Goal: Task Accomplishment & Management: Use online tool/utility

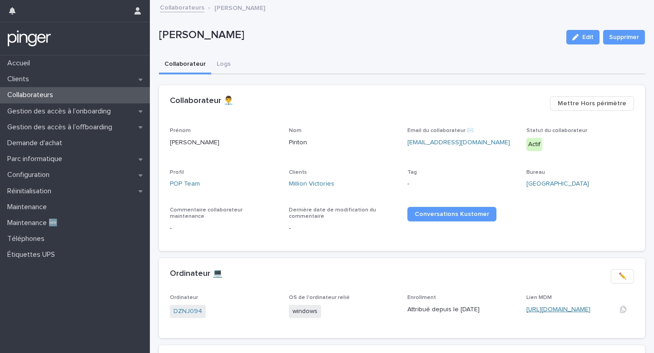
click at [574, 312] on link "https://eu.ninjarmm.com/#/deviceDashboard/6494/overview" at bounding box center [558, 309] width 64 height 6
click at [81, 169] on div "Configuration" at bounding box center [75, 175] width 150 height 16
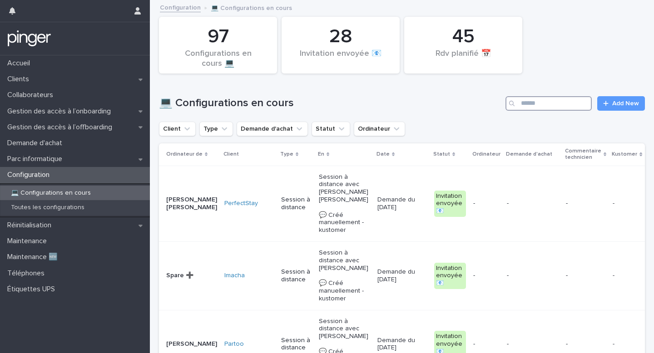
click at [551, 100] on input "Search" at bounding box center [548, 103] width 86 height 15
type input "********"
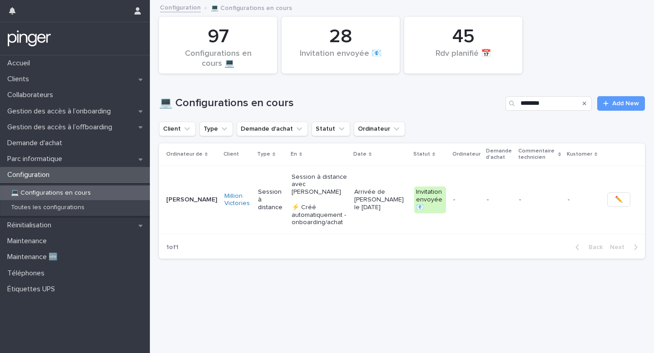
click at [507, 179] on td "-" at bounding box center [499, 200] width 32 height 69
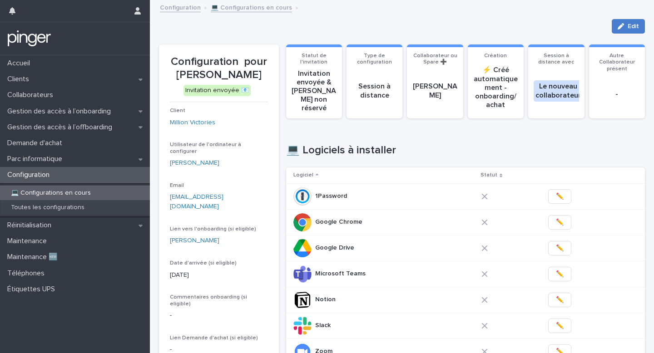
click at [620, 30] on button "Edit" at bounding box center [627, 26] width 33 height 15
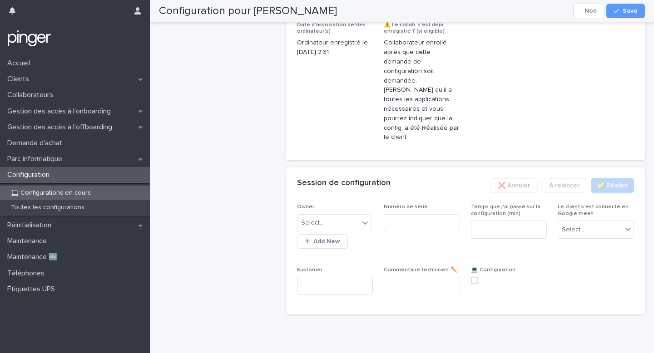
scroll to position [577, 0]
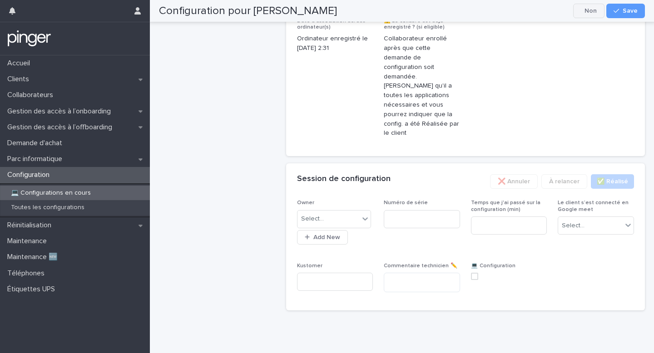
click at [595, 9] on button "Cancel" at bounding box center [588, 11] width 31 height 15
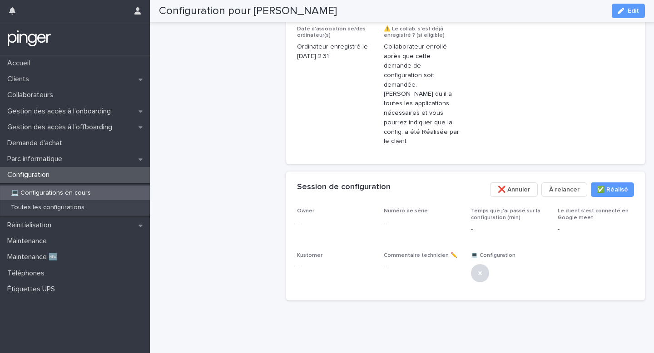
click at [595, 9] on div "Configuration pour Marie Pinton Edit" at bounding box center [402, 11] width 486 height 22
click at [521, 194] on span "❌ Annuler" at bounding box center [513, 189] width 32 height 9
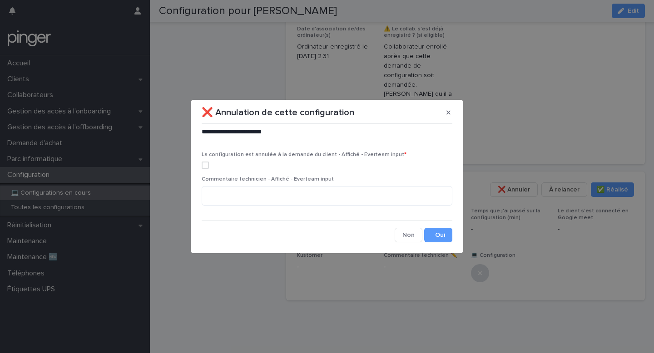
click at [204, 169] on div "La configuration est annulée à la demande du client - Affiché - Everteam input *" at bounding box center [327, 164] width 251 height 25
click at [205, 161] on div "La configuration est annulée à la demande du client - Affiché - Everteam input *" at bounding box center [327, 164] width 251 height 25
click at [205, 162] on span at bounding box center [205, 165] width 7 height 7
click at [270, 191] on textarea at bounding box center [327, 196] width 251 height 20
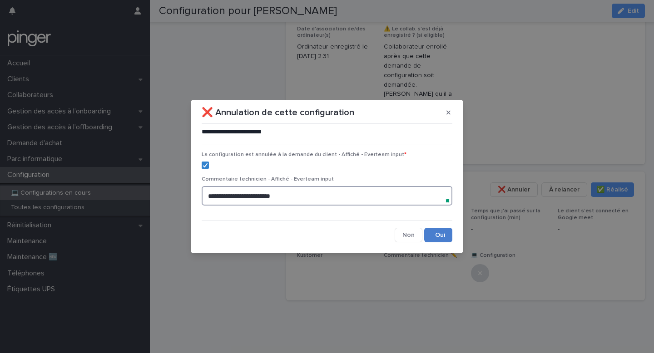
type textarea "**********"
click at [429, 233] on button "Save" at bounding box center [438, 235] width 28 height 15
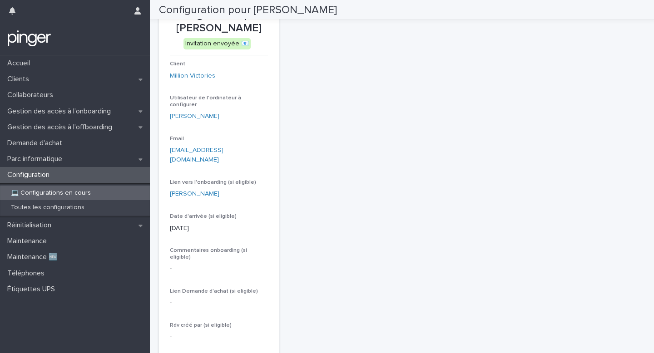
scroll to position [0, 0]
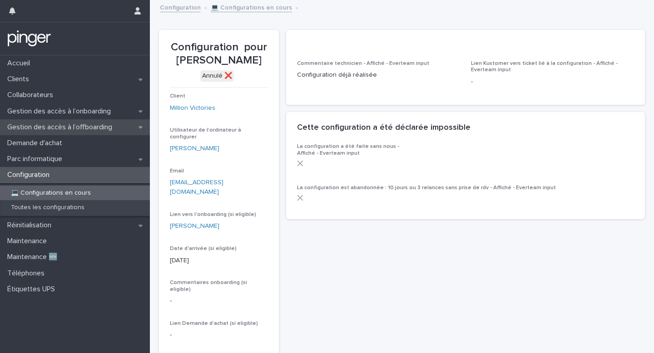
click at [70, 133] on div "Gestion des accès à l’offboarding" at bounding box center [75, 127] width 150 height 16
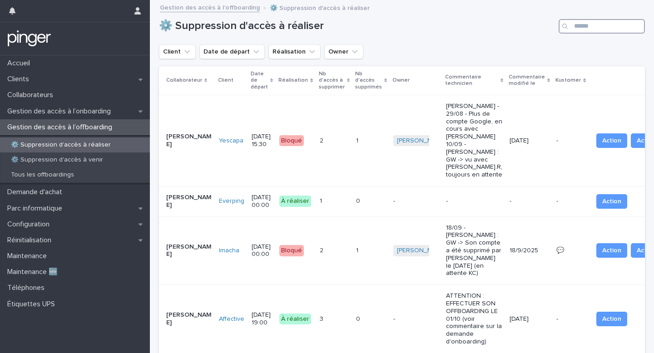
click at [584, 29] on input "Search" at bounding box center [601, 26] width 86 height 15
type input "****"
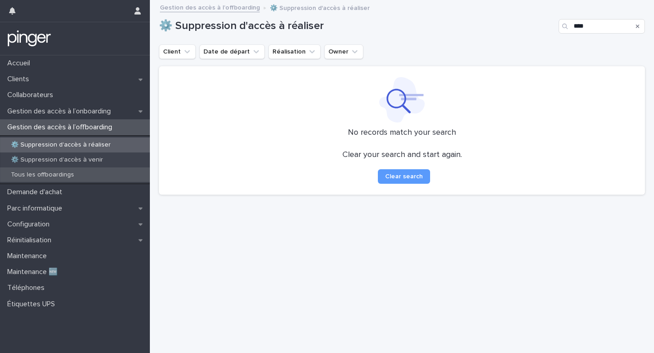
click at [136, 169] on div "Tous les offboardings" at bounding box center [75, 174] width 150 height 15
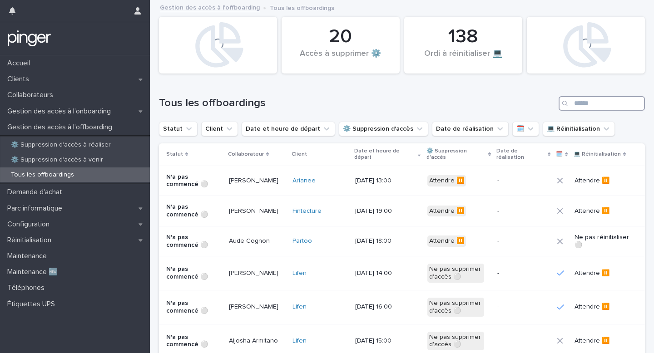
click at [597, 100] on input "Search" at bounding box center [601, 103] width 86 height 15
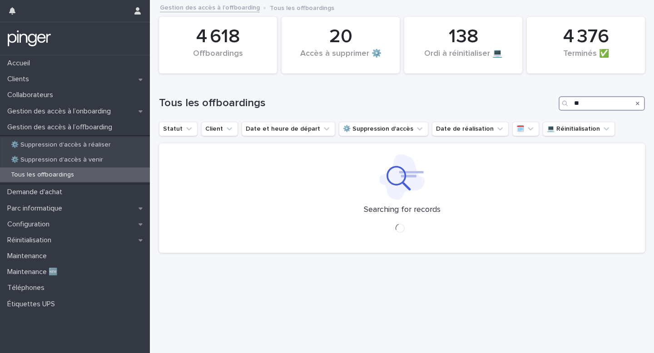
type input "*"
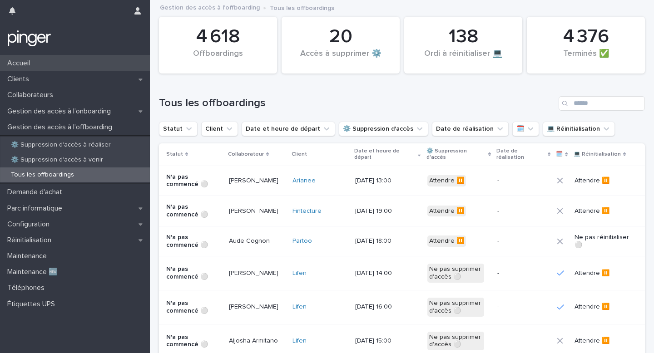
click at [74, 69] on div "Accueil" at bounding box center [75, 63] width 150 height 16
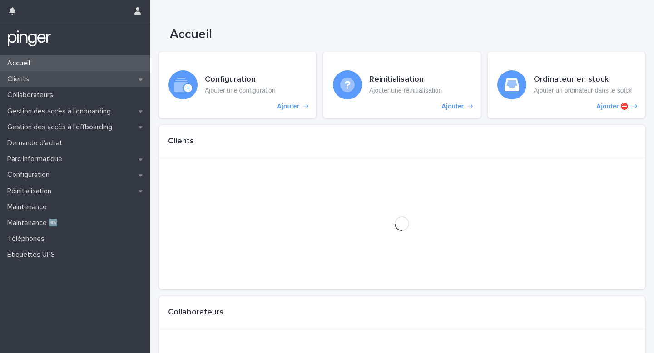
click at [77, 77] on div "Clients" at bounding box center [75, 79] width 150 height 16
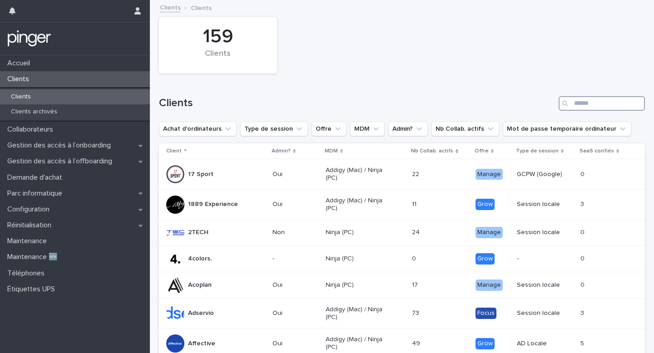
click at [600, 110] on input "Search" at bounding box center [601, 103] width 86 height 15
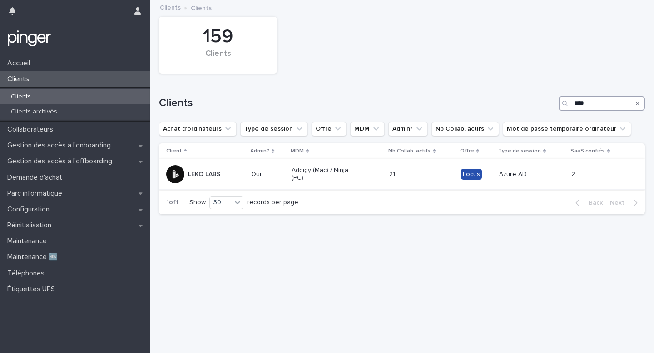
type input "****"
click at [433, 183] on td "21 21" at bounding box center [421, 174] width 72 height 30
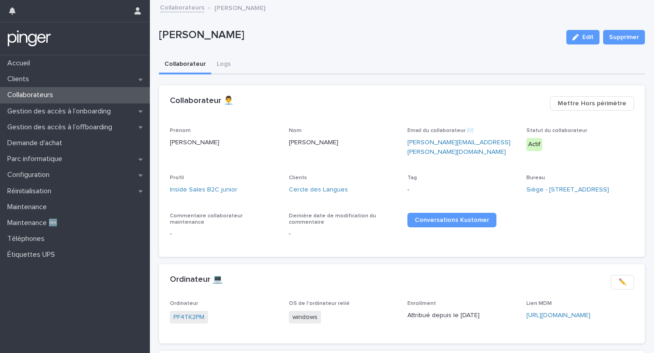
scroll to position [49, 0]
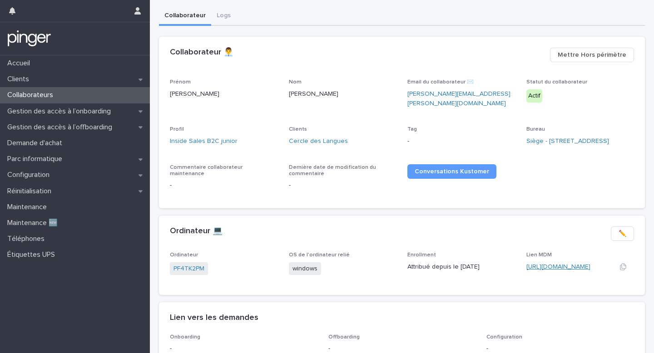
click at [550, 270] on link "[URL][DOMAIN_NAME]" at bounding box center [558, 267] width 64 height 6
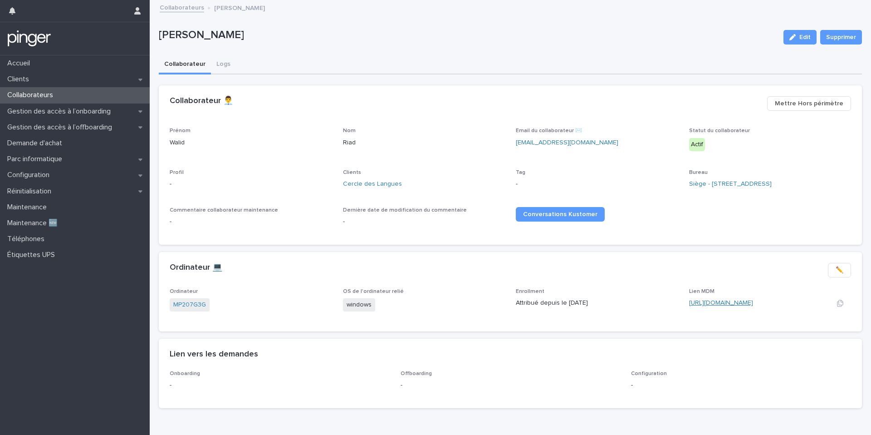
click at [711, 302] on link "https://eu.ninjarmm.com/#/deviceDashboard/5531/overview" at bounding box center [721, 303] width 64 height 6
click at [710, 300] on link "https://eu.ninjarmm.com/#/deviceDashboard/5531/overview" at bounding box center [721, 303] width 64 height 6
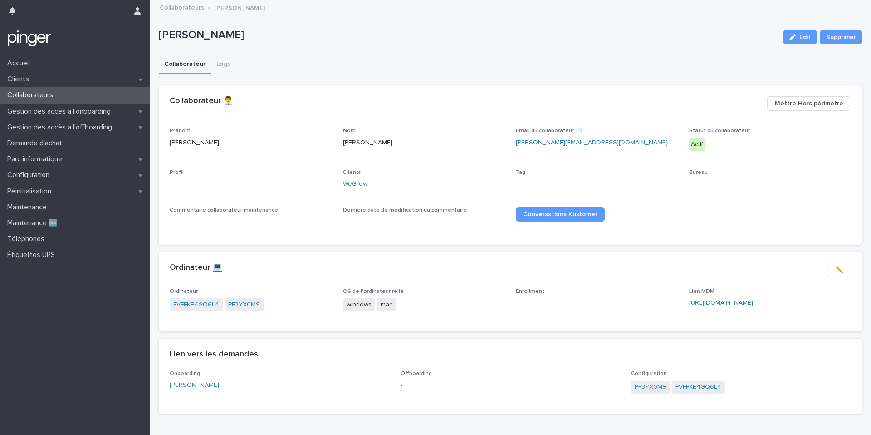
click at [756, 309] on div "Lien MDM [URL][DOMAIN_NAME]" at bounding box center [770, 301] width 162 height 27
click at [753, 301] on link "[URL][DOMAIN_NAME]" at bounding box center [721, 303] width 64 height 6
click at [250, 301] on link "PF3YX0M9" at bounding box center [244, 305] width 32 height 10
click at [231, 298] on span "FVFFKE4GQ6L4" at bounding box center [237, 304] width 53 height 13
click at [235, 303] on link "FVFFKE4GQ6L4" at bounding box center [237, 305] width 46 height 10
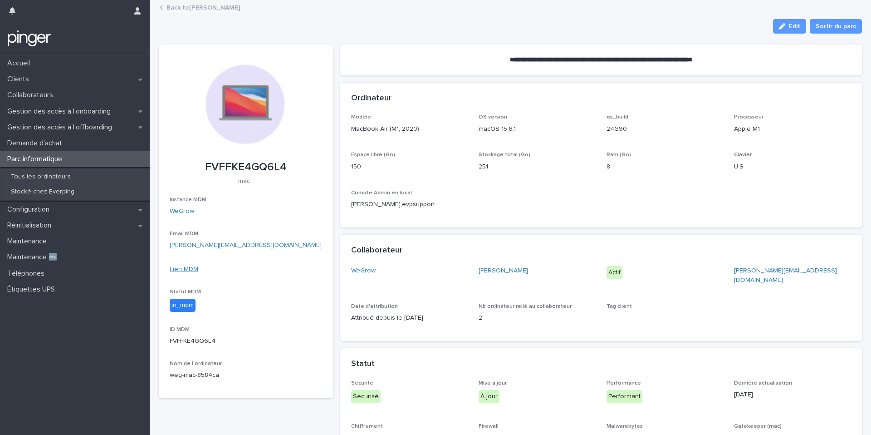
click at [188, 267] on link "Lien MDM" at bounding box center [184, 269] width 29 height 6
click at [190, 269] on link "Lien MDM" at bounding box center [184, 269] width 29 height 6
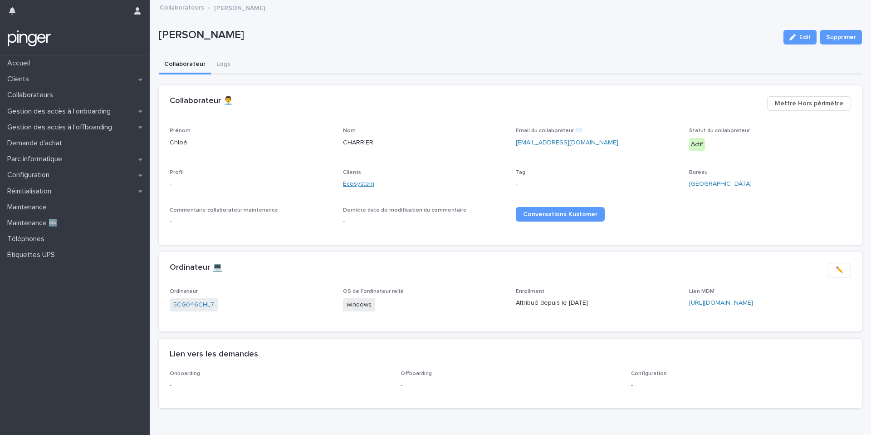
click at [348, 185] on link "Ecosystem" at bounding box center [358, 184] width 31 height 10
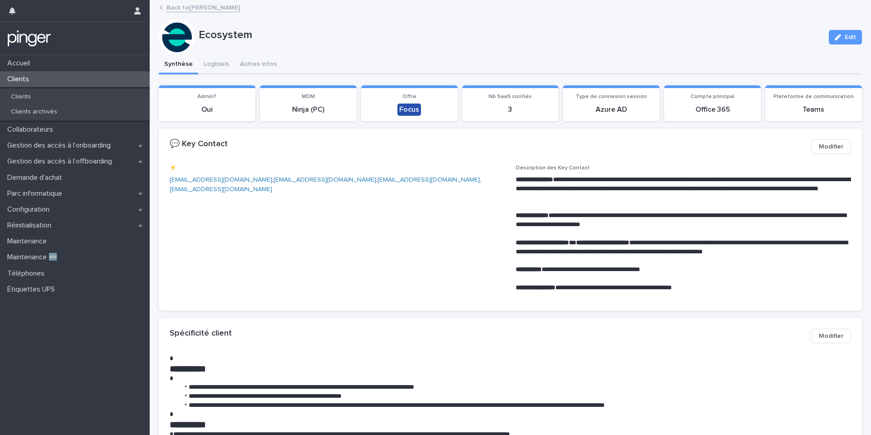
click at [218, 65] on button "Logiciels" at bounding box center [216, 64] width 36 height 19
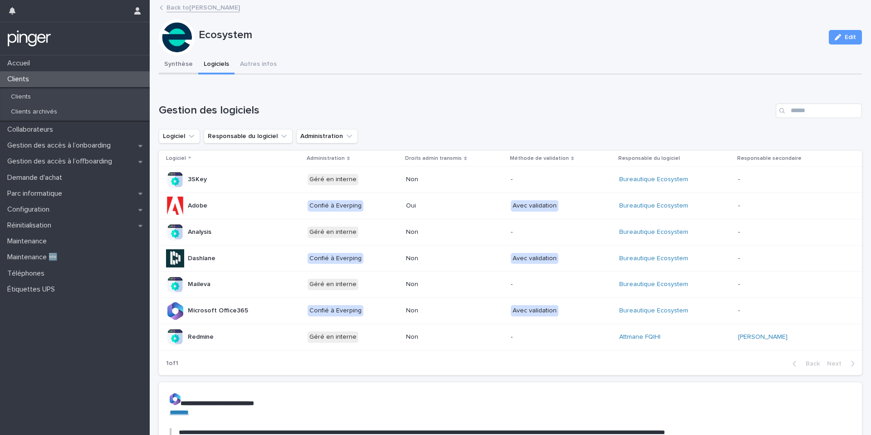
click at [174, 57] on button "Synthèse" at bounding box center [178, 64] width 39 height 19
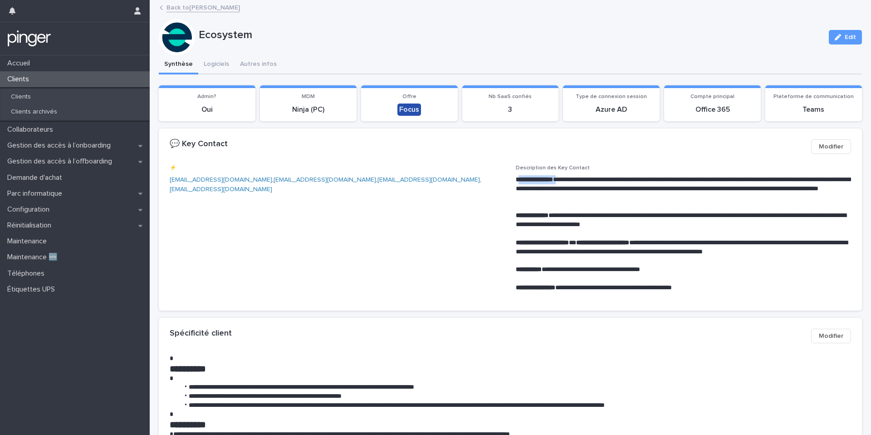
drag, startPoint x: 568, startPoint y: 177, endPoint x: 520, endPoint y: 174, distance: 48.2
click at [520, 175] on p "**********" at bounding box center [683, 188] width 335 height 27
click at [515, 175] on div "**********" at bounding box center [511, 232] width 682 height 134
drag, startPoint x: 515, startPoint y: 175, endPoint x: 562, endPoint y: 182, distance: 48.2
click at [562, 182] on div "**********" at bounding box center [511, 232] width 682 height 134
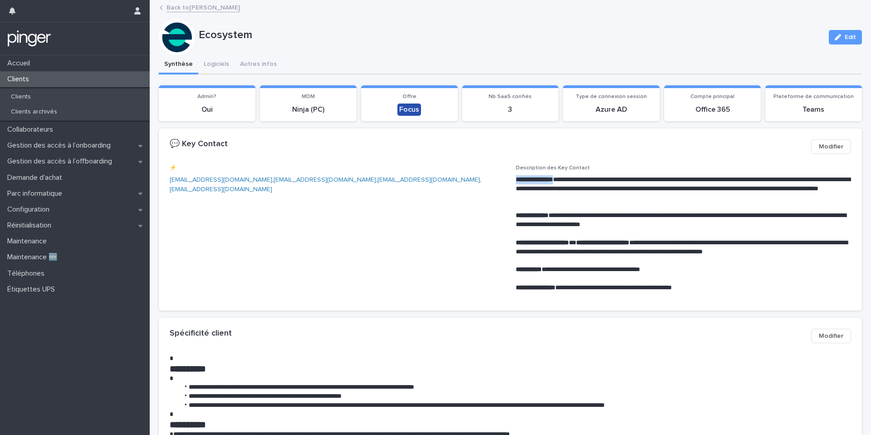
copy strong "**********"
